Goal: Transaction & Acquisition: Download file/media

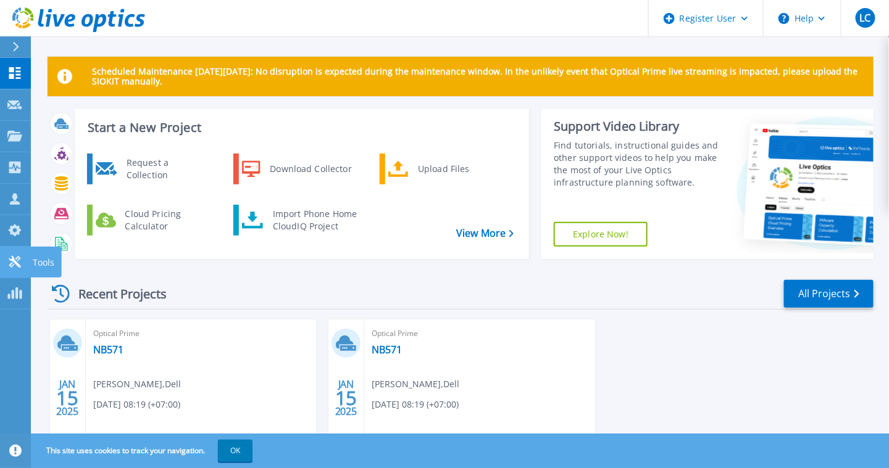
click at [18, 259] on icon at bounding box center [14, 262] width 15 height 12
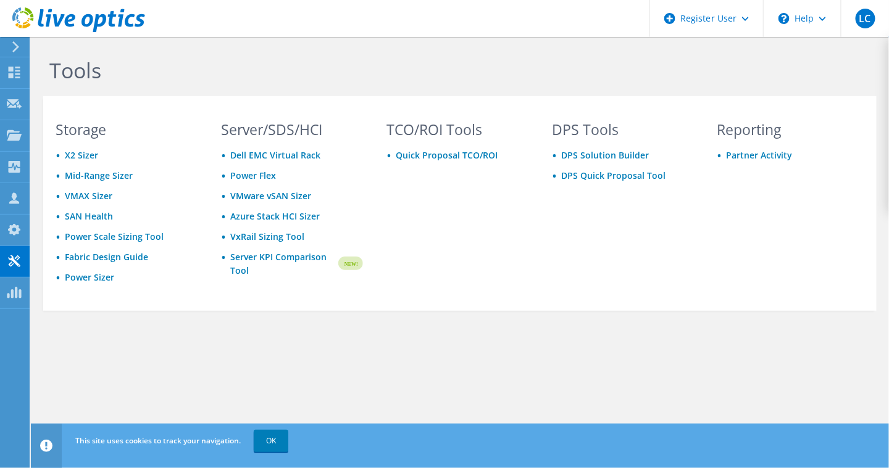
click at [19, 44] on icon at bounding box center [15, 46] width 9 height 11
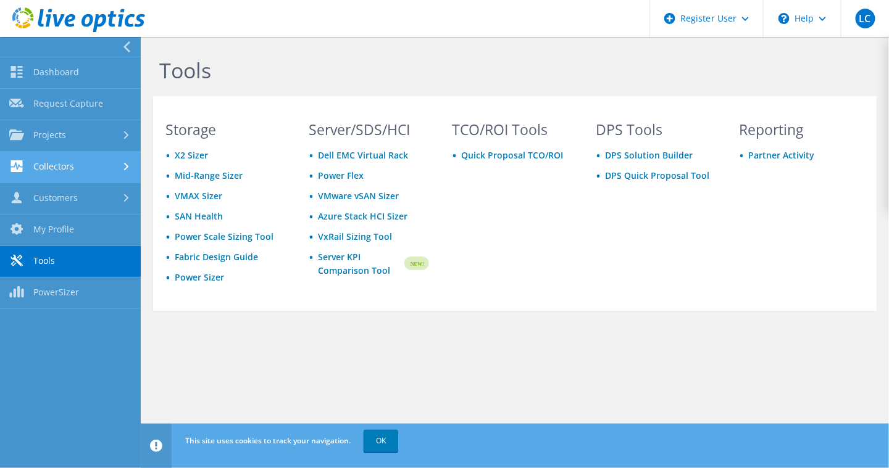
click at [79, 167] on link "Collectors" at bounding box center [70, 167] width 141 height 31
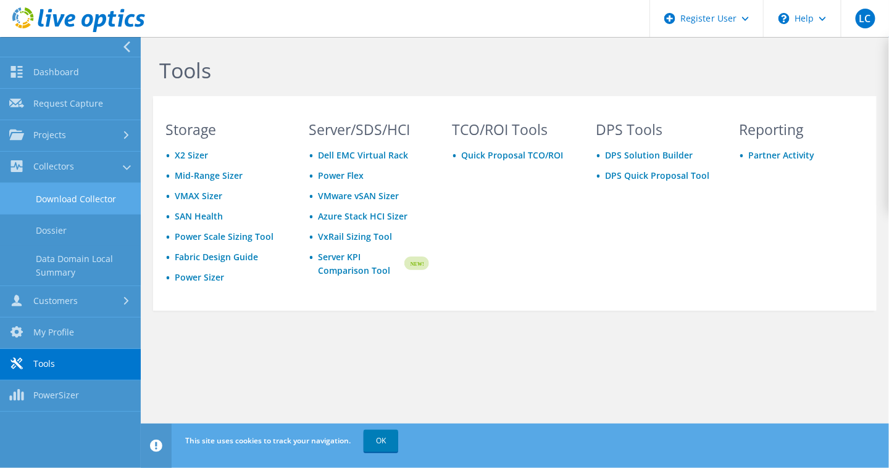
click at [96, 200] on link "Download Collector" at bounding box center [70, 198] width 141 height 31
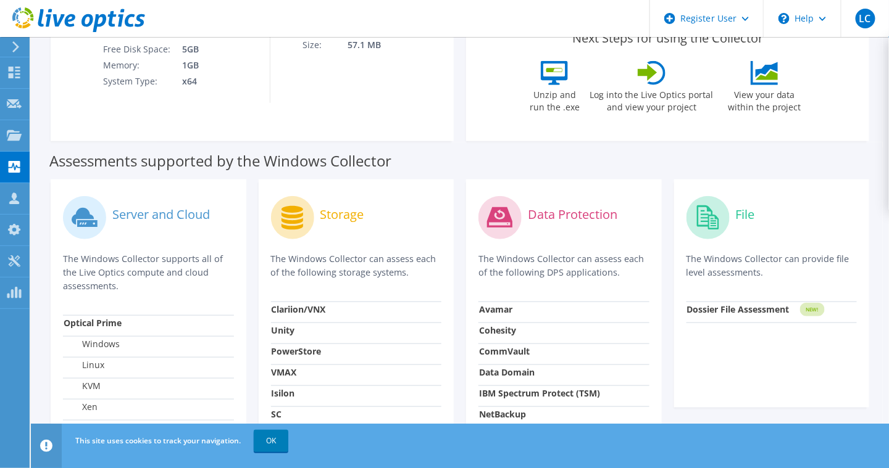
scroll to position [62, 0]
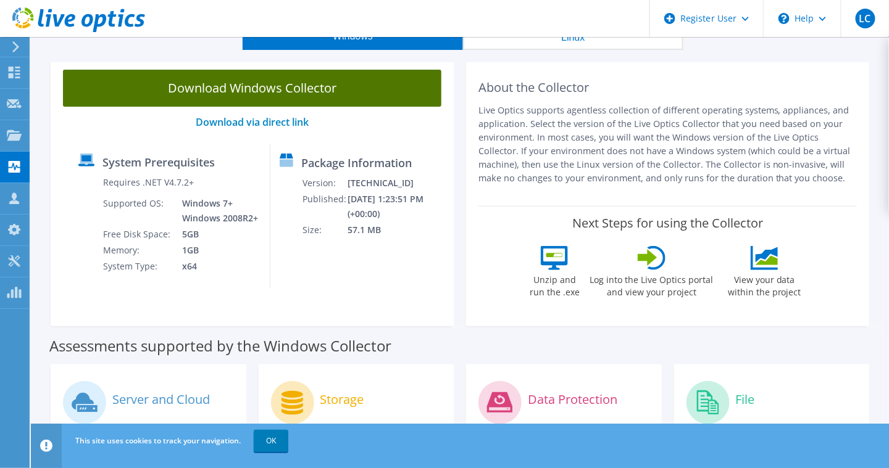
click at [230, 86] on link "Download Windows Collector" at bounding box center [252, 88] width 378 height 37
